Goal: Use online tool/utility: Use online tool/utility

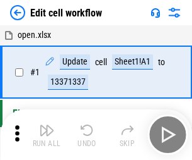
click at [47, 134] on img "button" at bounding box center [46, 129] width 15 height 15
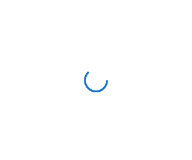
scroll to position [4, 0]
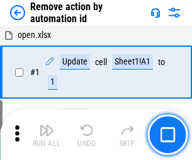
scroll to position [47, 0]
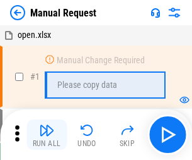
click at [47, 134] on img "button" at bounding box center [46, 129] width 15 height 15
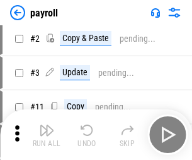
click at [47, 134] on img "button" at bounding box center [46, 129] width 15 height 15
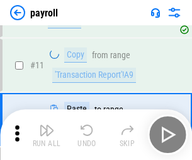
scroll to position [91, 0]
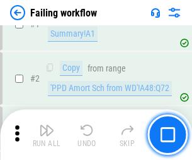
scroll to position [204, 0]
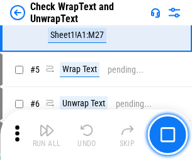
scroll to position [224, 0]
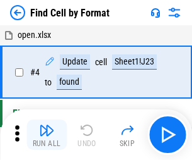
click at [47, 134] on img "button" at bounding box center [46, 129] width 15 height 15
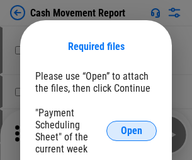
click at [132, 131] on span "Open" at bounding box center [131, 131] width 21 height 10
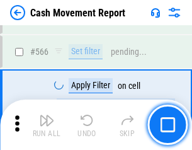
scroll to position [5784, 0]
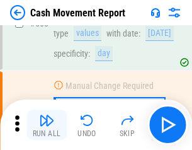
click at [47, 125] on img "button" at bounding box center [46, 120] width 15 height 15
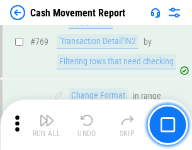
scroll to position [7012, 0]
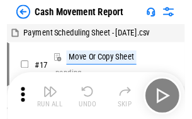
scroll to position [23, 0]
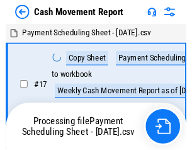
scroll to position [7, 0]
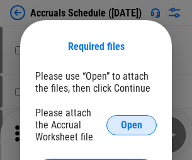
click at [132, 124] on span "Open" at bounding box center [131, 125] width 21 height 10
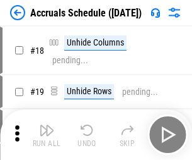
click at [47, 134] on img "button" at bounding box center [46, 129] width 15 height 15
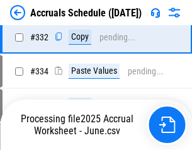
scroll to position [2396, 0]
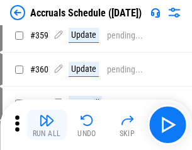
click at [47, 125] on img "button" at bounding box center [46, 120] width 15 height 15
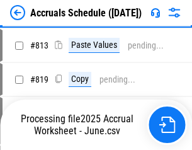
scroll to position [5404, 0]
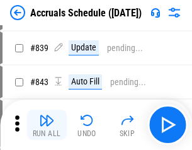
click at [47, 125] on img "button" at bounding box center [46, 120] width 15 height 15
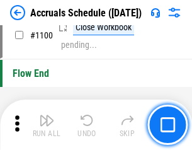
scroll to position [7675, 0]
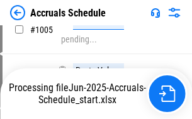
scroll to position [6398, 0]
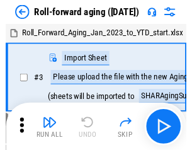
scroll to position [2, 0]
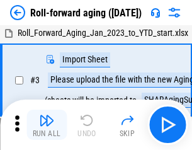
click at [47, 125] on img "button" at bounding box center [46, 120] width 15 height 15
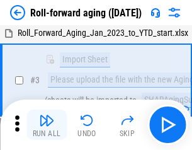
click at [47, 125] on img "button" at bounding box center [46, 120] width 15 height 15
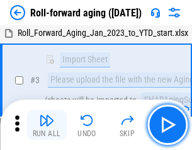
scroll to position [81, 0]
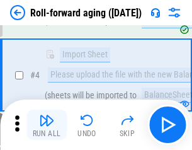
click at [47, 125] on img "button" at bounding box center [46, 120] width 15 height 15
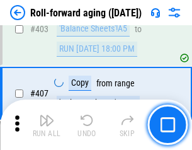
scroll to position [4376, 0]
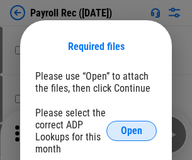
click at [132, 131] on span "Open" at bounding box center [131, 131] width 21 height 10
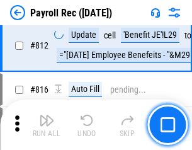
scroll to position [8017, 0]
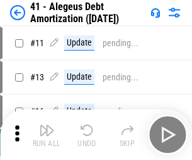
click at [47, 134] on img "button" at bounding box center [46, 129] width 15 height 15
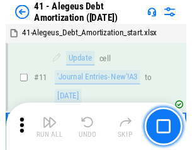
scroll to position [156, 0]
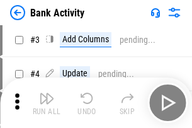
click at [47, 103] on img "button" at bounding box center [46, 98] width 15 height 15
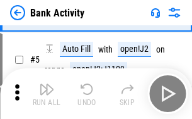
scroll to position [67, 0]
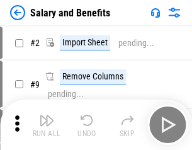
click at [47, 125] on img "button" at bounding box center [46, 120] width 15 height 15
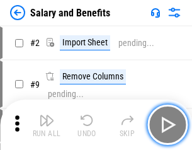
scroll to position [17, 0]
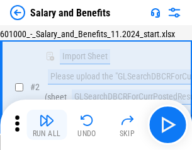
click at [47, 125] on img "button" at bounding box center [46, 120] width 15 height 15
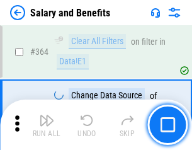
scroll to position [5943, 0]
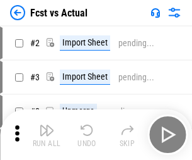
click at [47, 125] on img "button" at bounding box center [46, 129] width 15 height 15
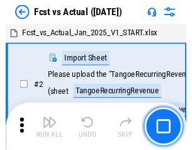
scroll to position [16, 0]
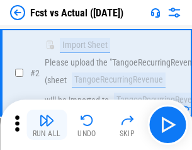
click at [47, 125] on img "button" at bounding box center [46, 120] width 15 height 15
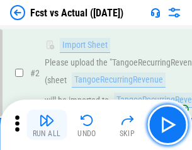
scroll to position [118, 0]
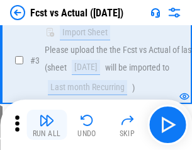
click at [47, 125] on img "button" at bounding box center [46, 120] width 15 height 15
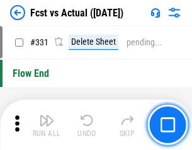
scroll to position [6041, 0]
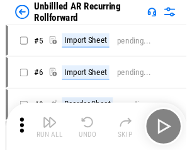
scroll to position [27, 0]
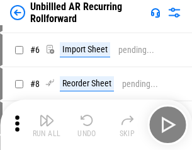
click at [47, 125] on img "button" at bounding box center [46, 120] width 15 height 15
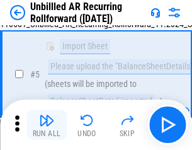
click at [47, 125] on img "button" at bounding box center [46, 120] width 15 height 15
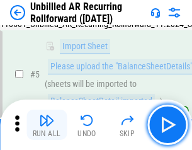
scroll to position [119, 0]
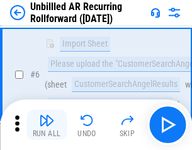
click at [47, 125] on img "button" at bounding box center [46, 120] width 15 height 15
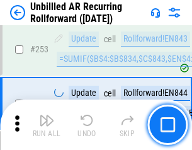
scroll to position [4286, 0]
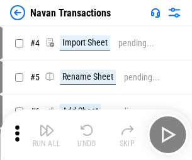
click at [47, 125] on img "button" at bounding box center [46, 129] width 15 height 15
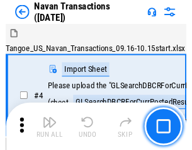
scroll to position [20, 0]
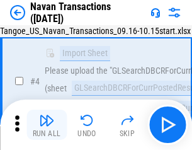
click at [47, 125] on img "button" at bounding box center [46, 120] width 15 height 15
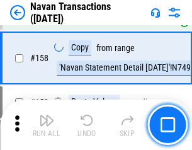
scroll to position [4091, 0]
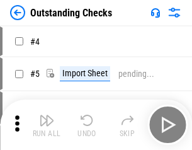
click at [47, 125] on img "button" at bounding box center [46, 120] width 15 height 15
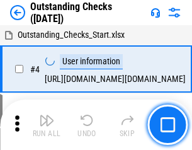
scroll to position [53, 0]
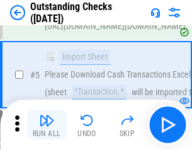
click at [47, 125] on img "button" at bounding box center [46, 120] width 15 height 15
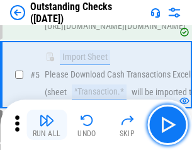
scroll to position [132, 0]
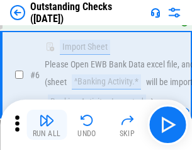
click at [47, 125] on img "button" at bounding box center [46, 120] width 15 height 15
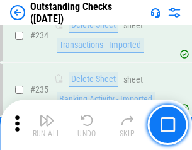
scroll to position [3832, 0]
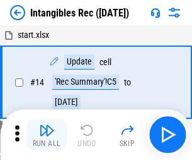
click at [47, 134] on img "button" at bounding box center [46, 129] width 15 height 15
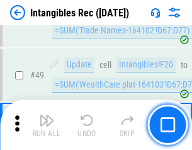
scroll to position [492, 0]
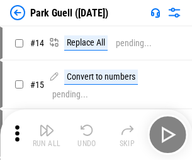
click at [47, 125] on img "button" at bounding box center [46, 129] width 15 height 15
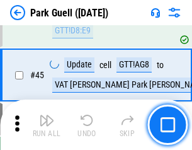
scroll to position [1578, 0]
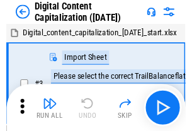
scroll to position [37, 0]
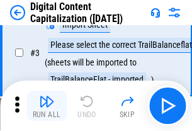
click at [47, 106] on img "button" at bounding box center [46, 101] width 15 height 15
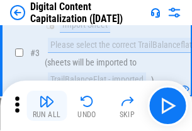
click at [47, 106] on img "button" at bounding box center [46, 101] width 15 height 15
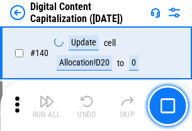
scroll to position [1338, 0]
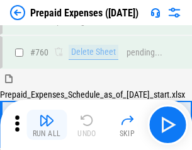
click at [47, 125] on img "button" at bounding box center [46, 120] width 15 height 15
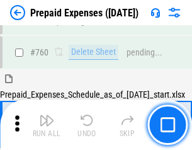
scroll to position [3498, 0]
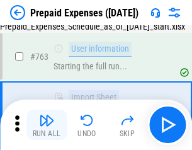
click at [47, 125] on img "button" at bounding box center [46, 120] width 15 height 15
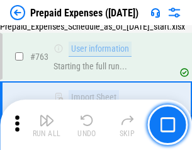
scroll to position [3572, 0]
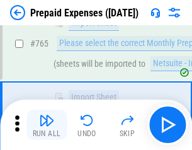
click at [47, 125] on img "button" at bounding box center [46, 120] width 15 height 15
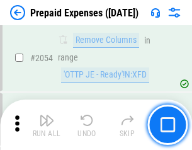
scroll to position [13191, 0]
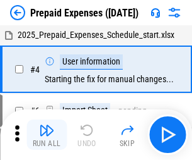
click at [47, 134] on img "button" at bounding box center [46, 129] width 15 height 15
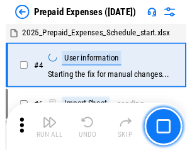
scroll to position [56, 0]
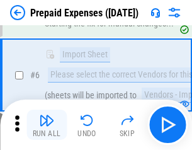
click at [47, 125] on img "button" at bounding box center [46, 120] width 15 height 15
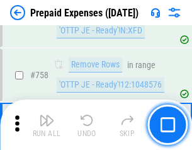
scroll to position [4496, 0]
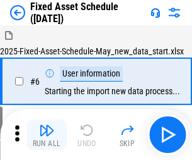
click at [47, 134] on img "button" at bounding box center [46, 129] width 15 height 15
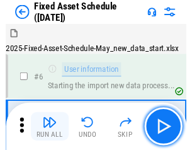
scroll to position [68, 0]
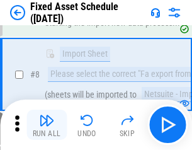
click at [47, 125] on img "button" at bounding box center [46, 120] width 15 height 15
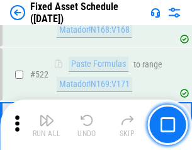
scroll to position [4386, 0]
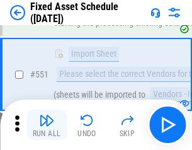
click at [47, 125] on img "button" at bounding box center [46, 120] width 15 height 15
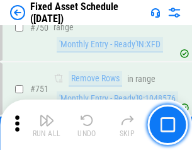
scroll to position [6152, 0]
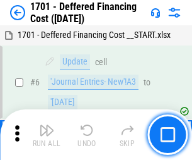
scroll to position [151, 0]
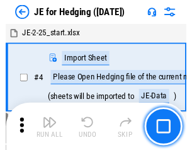
scroll to position [2, 0]
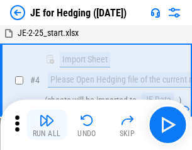
click at [47, 125] on img "button" at bounding box center [46, 120] width 15 height 15
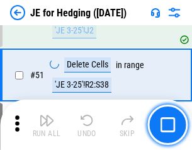
scroll to position [817, 0]
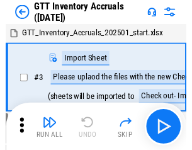
scroll to position [2, 0]
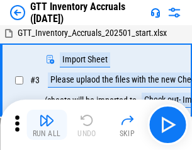
click at [47, 125] on img "button" at bounding box center [46, 120] width 15 height 15
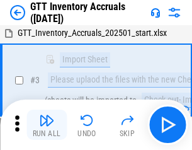
click at [47, 125] on img "button" at bounding box center [46, 120] width 15 height 15
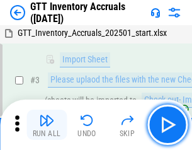
scroll to position [81, 0]
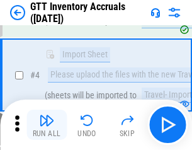
click at [47, 125] on img "button" at bounding box center [46, 120] width 15 height 15
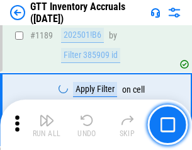
scroll to position [10305, 0]
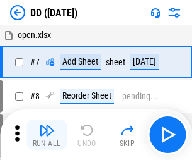
click at [47, 134] on img "button" at bounding box center [46, 129] width 15 height 15
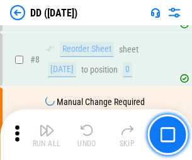
scroll to position [122, 0]
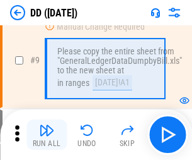
click at [47, 134] on img "button" at bounding box center [46, 129] width 15 height 15
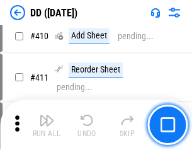
scroll to position [5646, 0]
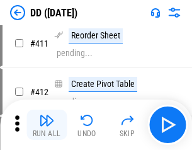
click at [47, 125] on img "button" at bounding box center [46, 120] width 15 height 15
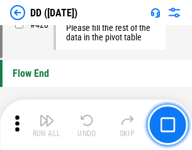
scroll to position [6040, 0]
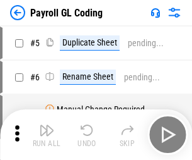
click at [47, 134] on img "button" at bounding box center [46, 129] width 15 height 15
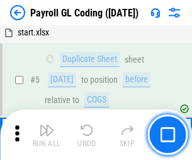
scroll to position [151, 0]
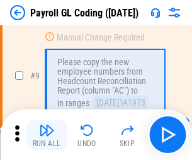
click at [47, 134] on img "button" at bounding box center [46, 129] width 15 height 15
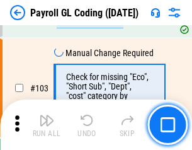
scroll to position [2961, 0]
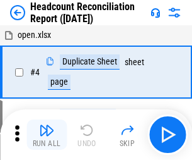
click at [47, 134] on img "button" at bounding box center [46, 129] width 15 height 15
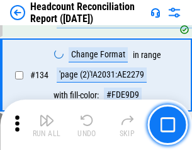
scroll to position [1517, 0]
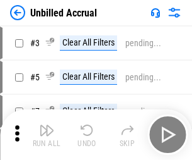
click at [47, 134] on img "button" at bounding box center [46, 129] width 15 height 15
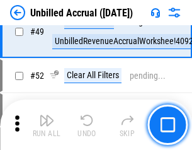
scroll to position [1145, 0]
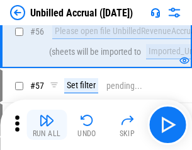
click at [47, 125] on img "button" at bounding box center [46, 120] width 15 height 15
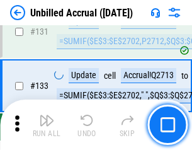
scroll to position [3759, 0]
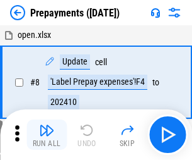
click at [47, 134] on img "button" at bounding box center [46, 129] width 15 height 15
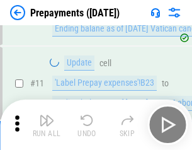
scroll to position [79, 0]
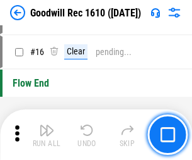
scroll to position [216, 0]
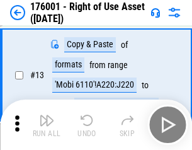
scroll to position [81, 0]
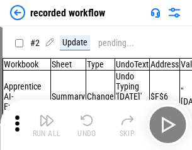
click at [47, 125] on img "button" at bounding box center [46, 120] width 15 height 15
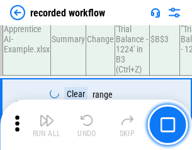
scroll to position [3944, 0]
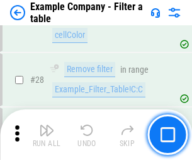
scroll to position [1155, 0]
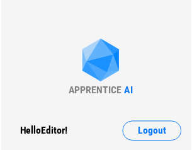
scroll to position [20, 0]
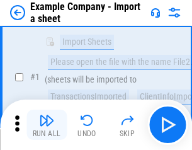
click at [47, 125] on img "button" at bounding box center [46, 120] width 15 height 15
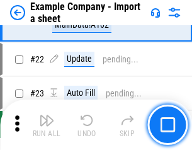
scroll to position [279, 0]
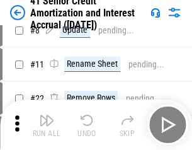
click at [47, 125] on img "button" at bounding box center [46, 120] width 15 height 15
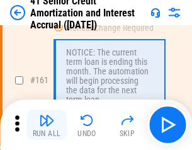
click at [47, 125] on img "button" at bounding box center [46, 120] width 15 height 15
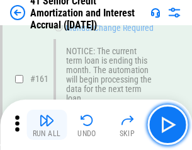
scroll to position [1350, 0]
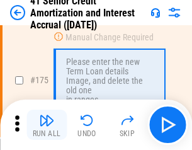
click at [47, 125] on img "button" at bounding box center [46, 120] width 15 height 15
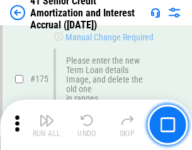
scroll to position [1478, 0]
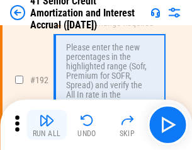
click at [47, 125] on img "button" at bounding box center [46, 120] width 15 height 15
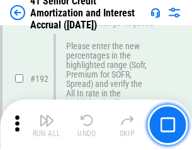
scroll to position [1610, 0]
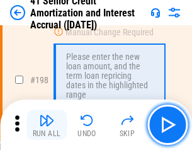
click at [47, 125] on img "button" at bounding box center [46, 120] width 15 height 15
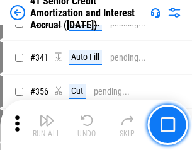
scroll to position [3224, 0]
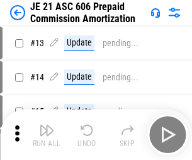
click at [47, 125] on img "button" at bounding box center [46, 129] width 15 height 15
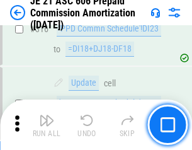
scroll to position [2356, 0]
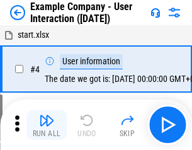
click at [47, 125] on img "button" at bounding box center [46, 120] width 15 height 15
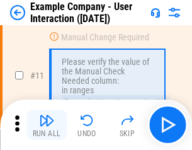
click at [47, 125] on img "button" at bounding box center [46, 120] width 15 height 15
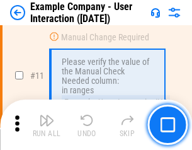
scroll to position [273, 0]
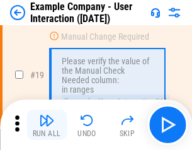
click at [47, 125] on img "button" at bounding box center [46, 120] width 15 height 15
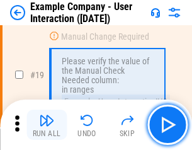
click at [47, 125] on img "button" at bounding box center [46, 120] width 15 height 15
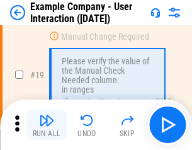
click at [47, 125] on img "button" at bounding box center [46, 120] width 15 height 15
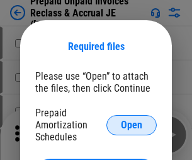
click at [132, 124] on span "Open" at bounding box center [131, 125] width 21 height 10
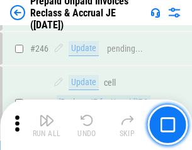
scroll to position [1704, 0]
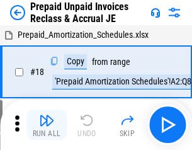
click at [47, 125] on img "button" at bounding box center [46, 120] width 15 height 15
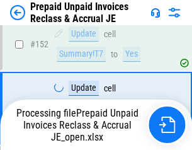
scroll to position [1704, 0]
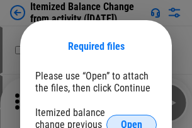
click at [132, 120] on span "Open" at bounding box center [131, 125] width 21 height 10
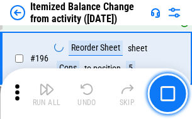
scroll to position [2429, 0]
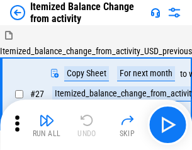
scroll to position [20, 0]
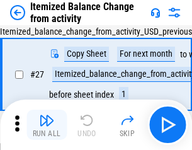
click at [47, 125] on img "button" at bounding box center [46, 120] width 15 height 15
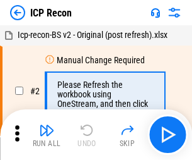
scroll to position [6, 0]
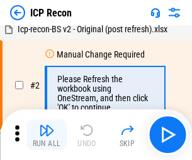
click at [47, 134] on img "button" at bounding box center [46, 129] width 15 height 15
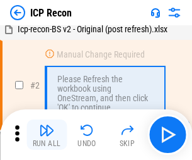
click at [47, 134] on img "button" at bounding box center [46, 129] width 15 height 15
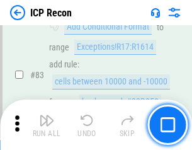
scroll to position [1237, 0]
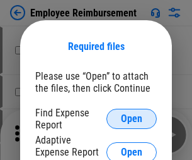
click at [132, 119] on span "Open" at bounding box center [131, 119] width 21 height 10
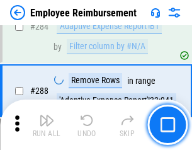
scroll to position [3430, 0]
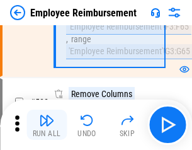
click at [47, 125] on img "button" at bounding box center [46, 120] width 15 height 15
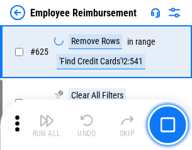
scroll to position [7556, 0]
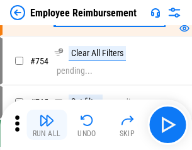
click at [47, 125] on img "button" at bounding box center [46, 120] width 15 height 15
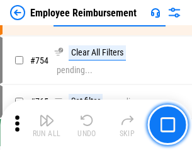
click at [47, 125] on img "button" at bounding box center [46, 120] width 15 height 15
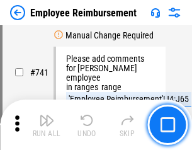
scroll to position [8854, 0]
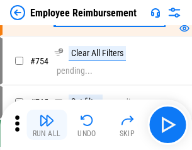
click at [47, 125] on img "button" at bounding box center [46, 120] width 15 height 15
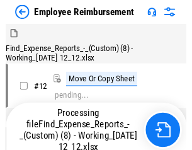
scroll to position [43, 0]
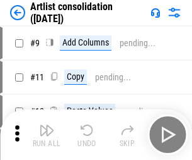
click at [47, 134] on img "button" at bounding box center [46, 129] width 15 height 15
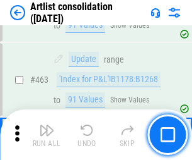
scroll to position [5526, 0]
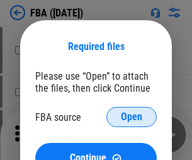
click at [132, 117] on span "Open" at bounding box center [131, 117] width 21 height 10
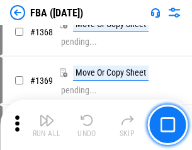
scroll to position [13553, 0]
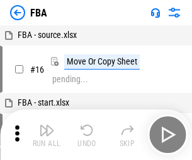
scroll to position [13, 0]
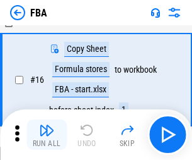
click at [47, 134] on img "button" at bounding box center [46, 129] width 15 height 15
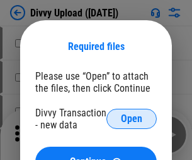
click at [132, 119] on span "Open" at bounding box center [131, 119] width 21 height 10
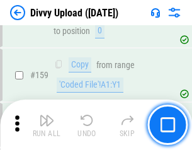
scroll to position [1307, 0]
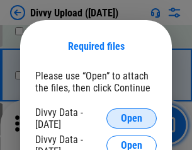
click at [132, 119] on span "Open" at bounding box center [131, 119] width 21 height 10
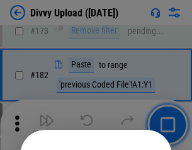
scroll to position [1417, 0]
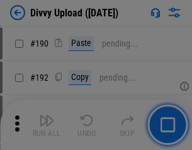
scroll to position [1593, 0]
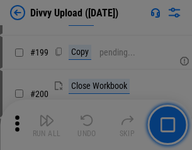
scroll to position [1835, 0]
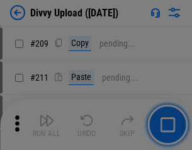
scroll to position [2144, 0]
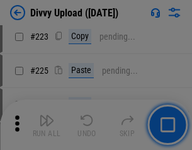
scroll to position [2518, 0]
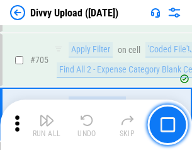
scroll to position [8633, 0]
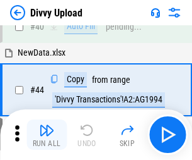
click at [47, 134] on img "button" at bounding box center [46, 129] width 15 height 15
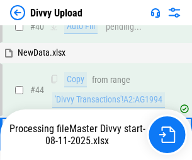
scroll to position [139, 0]
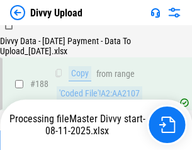
scroll to position [1485, 0]
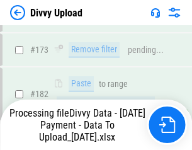
scroll to position [1412, 0]
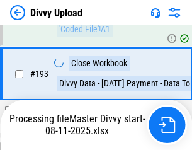
scroll to position [1701, 0]
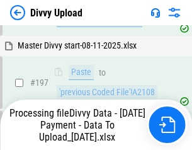
scroll to position [1969, 0]
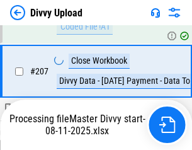
scroll to position [2320, 0]
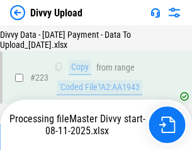
scroll to position [2877, 0]
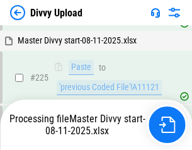
scroll to position [2995, 0]
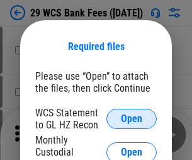
click at [132, 119] on span "Open" at bounding box center [131, 119] width 21 height 10
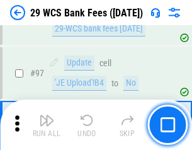
scroll to position [1230, 0]
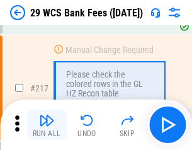
click at [47, 125] on img "button" at bounding box center [46, 120] width 15 height 15
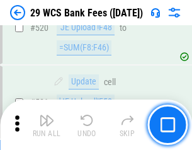
scroll to position [6513, 0]
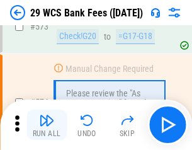
click at [47, 125] on img "button" at bounding box center [46, 120] width 15 height 15
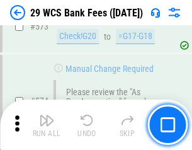
scroll to position [6988, 0]
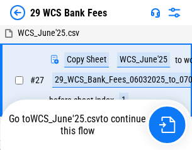
scroll to position [252, 0]
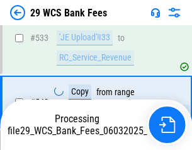
scroll to position [6901, 0]
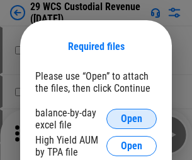
click at [132, 119] on span "Open" at bounding box center [131, 119] width 21 height 10
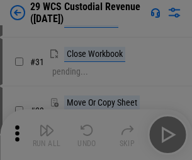
scroll to position [271, 0]
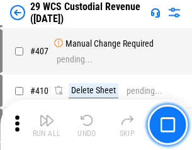
scroll to position [5845, 0]
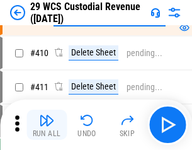
click at [47, 125] on img "button" at bounding box center [46, 120] width 15 height 15
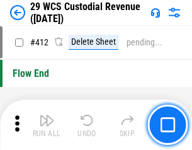
scroll to position [6027, 0]
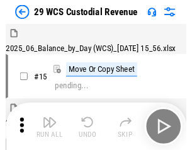
scroll to position [30, 0]
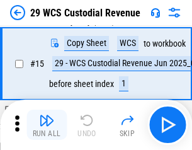
click at [47, 125] on img "button" at bounding box center [46, 120] width 15 height 15
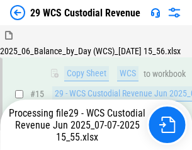
scroll to position [286, 0]
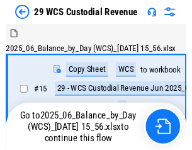
scroll to position [30, 0]
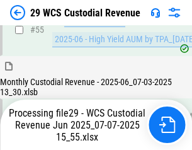
scroll to position [1318, 0]
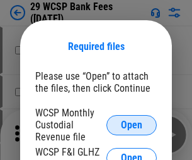
click at [132, 124] on span "Open" at bounding box center [131, 125] width 21 height 10
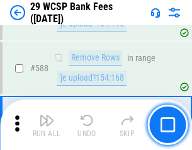
scroll to position [4967, 0]
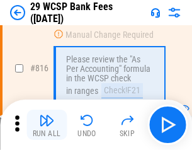
click at [47, 125] on img "button" at bounding box center [46, 120] width 15 height 15
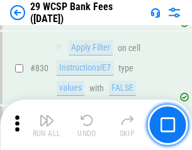
scroll to position [8007, 0]
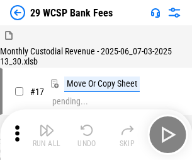
click at [47, 125] on img "button" at bounding box center [46, 129] width 15 height 15
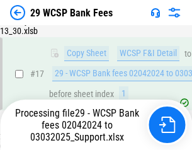
scroll to position [221, 0]
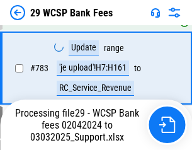
scroll to position [7532, 0]
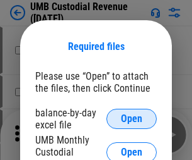
click at [132, 119] on span "Open" at bounding box center [131, 119] width 21 height 10
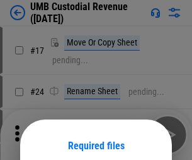
scroll to position [99, 0]
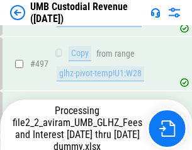
scroll to position [5148, 0]
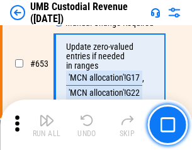
click at [47, 125] on img "button" at bounding box center [46, 120] width 15 height 15
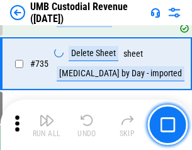
scroll to position [7716, 0]
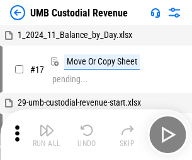
scroll to position [9, 0]
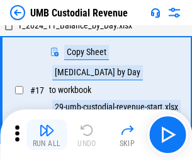
click at [47, 134] on img "button" at bounding box center [46, 129] width 15 height 15
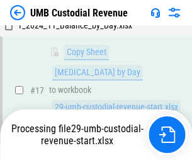
scroll to position [249, 0]
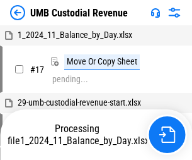
scroll to position [9, 0]
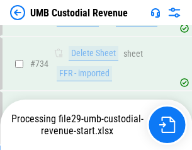
scroll to position [7687, 0]
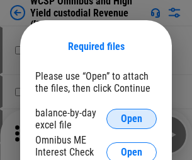
click at [132, 119] on span "Open" at bounding box center [131, 119] width 21 height 10
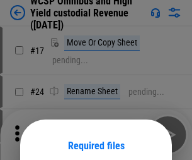
scroll to position [99, 0]
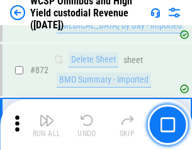
scroll to position [10680, 0]
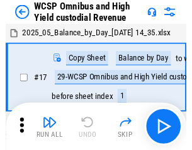
scroll to position [7, 0]
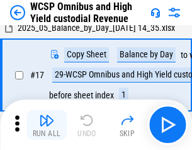
click at [47, 125] on img "button" at bounding box center [46, 120] width 15 height 15
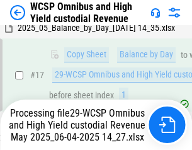
scroll to position [262, 0]
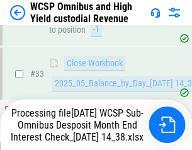
scroll to position [625, 0]
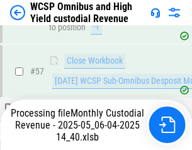
scroll to position [1295, 0]
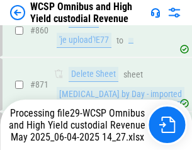
scroll to position [10651, 0]
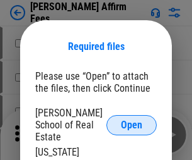
click at [132, 120] on span "Open" at bounding box center [131, 125] width 21 height 10
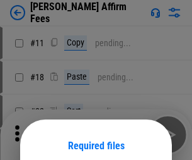
scroll to position [99, 0]
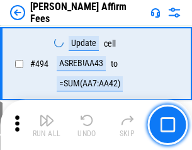
scroll to position [3431, 0]
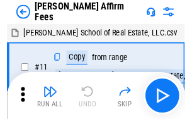
scroll to position [13, 0]
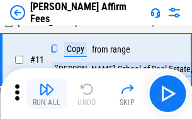
click at [47, 93] on img "button" at bounding box center [46, 88] width 15 height 15
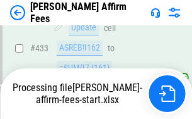
scroll to position [3310, 0]
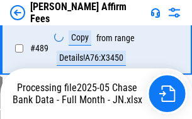
scroll to position [3329, 0]
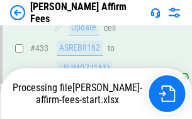
scroll to position [3310, 0]
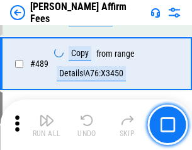
scroll to position [3294, 0]
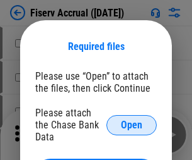
click at [132, 120] on span "Open" at bounding box center [131, 125] width 21 height 10
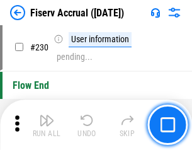
scroll to position [3999, 0]
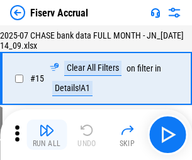
click at [47, 134] on img "button" at bounding box center [46, 129] width 15 height 15
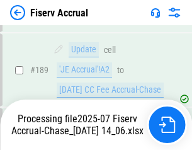
scroll to position [3243, 0]
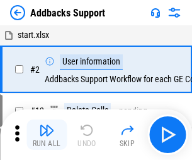
click at [47, 125] on img "button" at bounding box center [46, 129] width 15 height 15
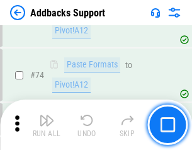
scroll to position [919, 0]
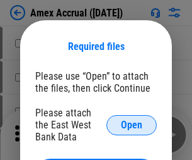
click at [132, 124] on span "Open" at bounding box center [131, 125] width 21 height 10
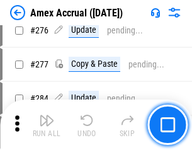
scroll to position [3285, 0]
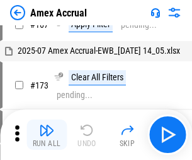
click at [47, 134] on img "button" at bounding box center [46, 129] width 15 height 15
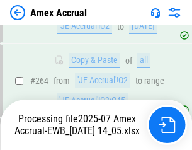
scroll to position [3604, 0]
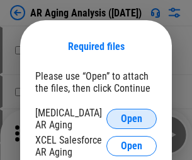
click at [132, 117] on span "Open" at bounding box center [131, 119] width 21 height 10
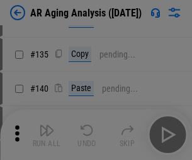
scroll to position [380, 0]
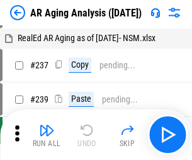
scroll to position [13, 0]
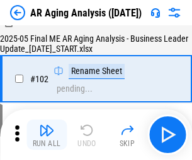
click at [47, 134] on img "button" at bounding box center [46, 129] width 15 height 15
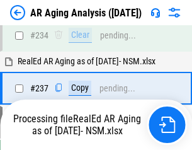
scroll to position [1956, 0]
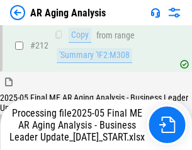
scroll to position [1942, 0]
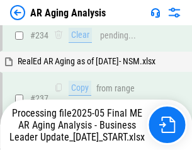
scroll to position [1994, 0]
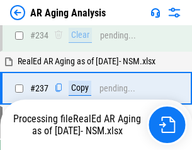
scroll to position [1994, 0]
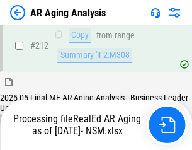
scroll to position [1897, 0]
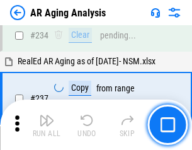
scroll to position [1942, 0]
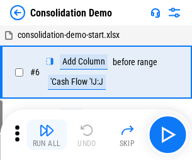
click at [47, 134] on img "button" at bounding box center [46, 129] width 15 height 15
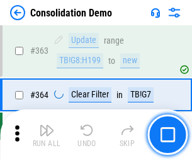
scroll to position [4230, 0]
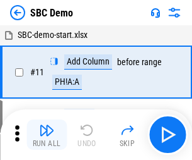
click at [47, 134] on img "button" at bounding box center [46, 129] width 15 height 15
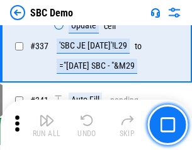
scroll to position [3320, 0]
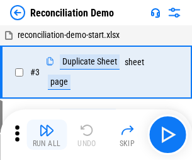
click at [47, 134] on img "button" at bounding box center [46, 129] width 15 height 15
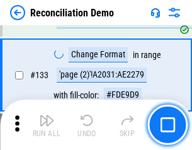
scroll to position [1499, 0]
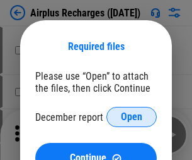
click at [132, 117] on span "Open" at bounding box center [131, 117] width 21 height 10
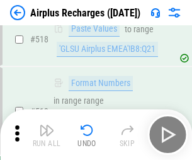
scroll to position [5430, 0]
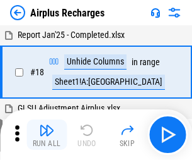
click at [47, 134] on img "button" at bounding box center [46, 129] width 15 height 15
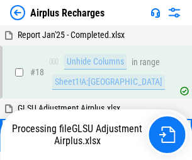
scroll to position [56, 0]
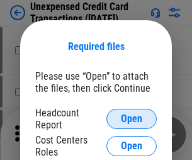
click at [132, 119] on span "Open" at bounding box center [131, 119] width 21 height 10
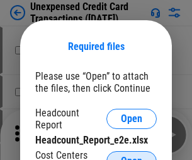
click at [132, 156] on span "Open" at bounding box center [131, 161] width 21 height 10
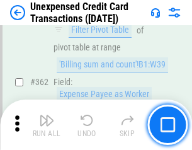
scroll to position [3245, 0]
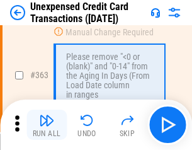
click at [47, 125] on img "button" at bounding box center [46, 120] width 15 height 15
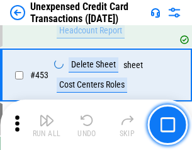
scroll to position [4304, 0]
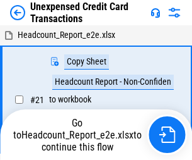
scroll to position [20, 0]
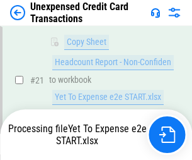
scroll to position [205, 0]
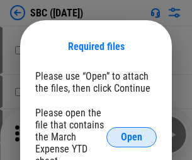
click at [132, 136] on span "Open" at bounding box center [131, 137] width 21 height 10
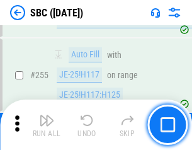
scroll to position [2466, 0]
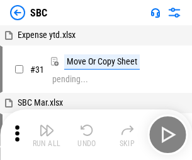
scroll to position [13, 0]
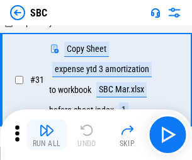
click at [47, 134] on img "button" at bounding box center [46, 129] width 15 height 15
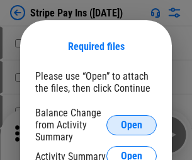
click at [132, 124] on span "Open" at bounding box center [131, 125] width 21 height 10
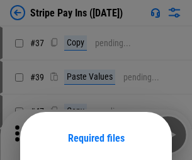
scroll to position [91, 0]
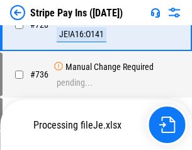
scroll to position [6645, 0]
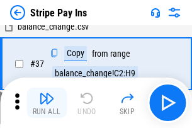
click at [47, 103] on img "button" at bounding box center [46, 98] width 15 height 15
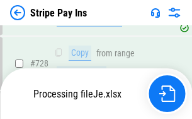
scroll to position [6617, 0]
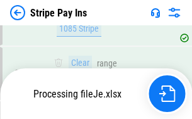
scroll to position [6617, 0]
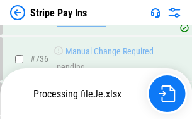
scroll to position [6617, 0]
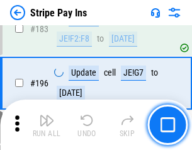
scroll to position [1708, 0]
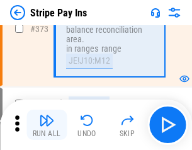
click at [47, 125] on img "button" at bounding box center [46, 120] width 15 height 15
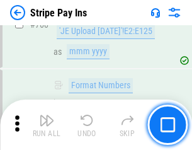
scroll to position [6602, 0]
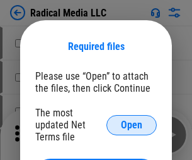
click at [132, 124] on span "Open" at bounding box center [131, 125] width 21 height 10
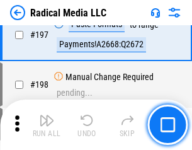
scroll to position [2919, 0]
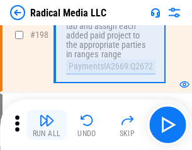
click at [47, 125] on img "button" at bounding box center [46, 120] width 15 height 15
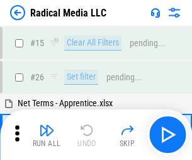
scroll to position [71, 0]
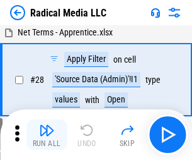
click at [47, 134] on img "button" at bounding box center [46, 129] width 15 height 15
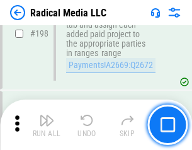
scroll to position [3164, 0]
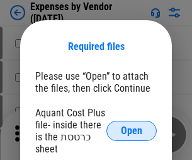
click at [132, 131] on span "Open" at bounding box center [131, 131] width 21 height 10
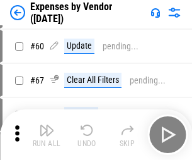
click at [47, 134] on img "button" at bounding box center [46, 129] width 15 height 15
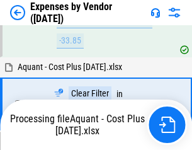
scroll to position [1244, 0]
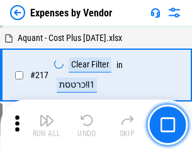
scroll to position [1296, 0]
